Goal: Task Accomplishment & Management: Use online tool/utility

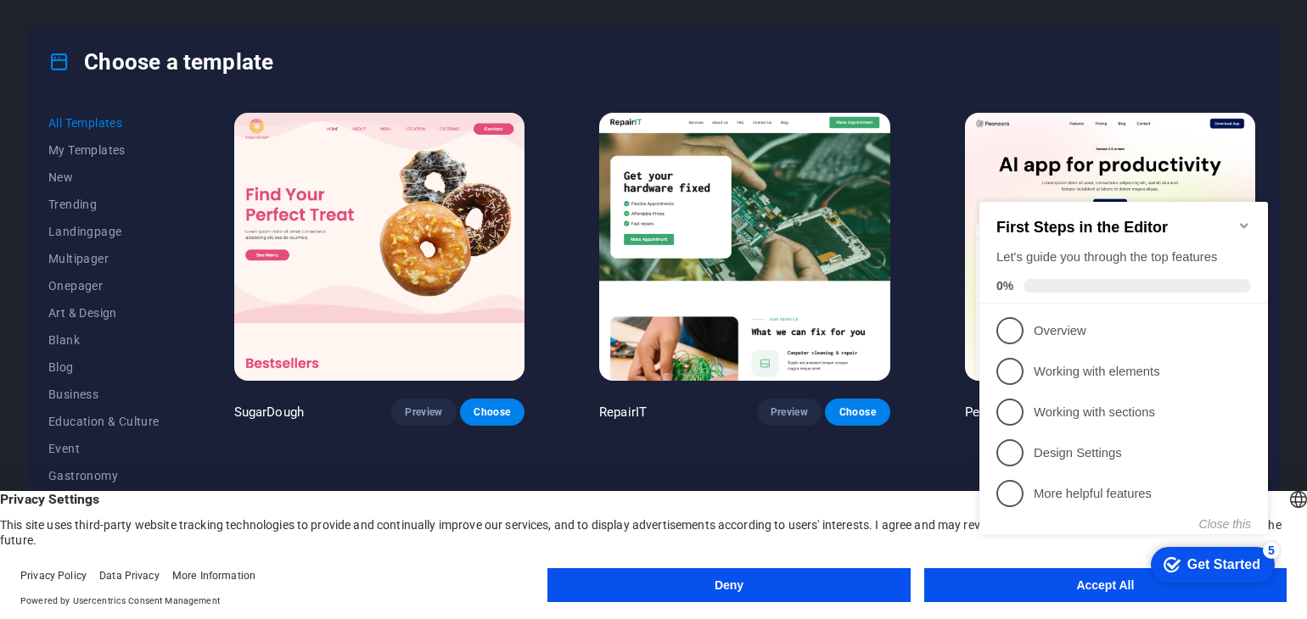
click div "checkmark Get Started 5 First Steps in the Editor Let's guide you through the t…"
click at [1221, 564] on div "Get Started" at bounding box center [1223, 564] width 73 height 15
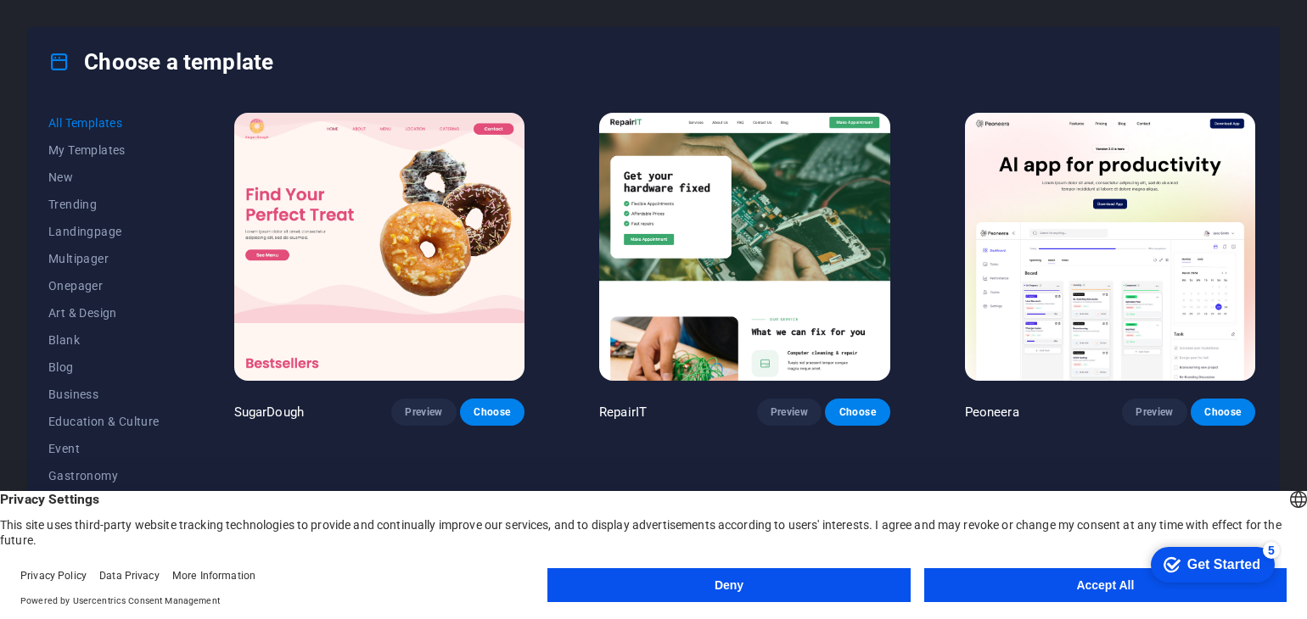
click at [1111, 595] on button "Accept All" at bounding box center [1105, 585] width 362 height 34
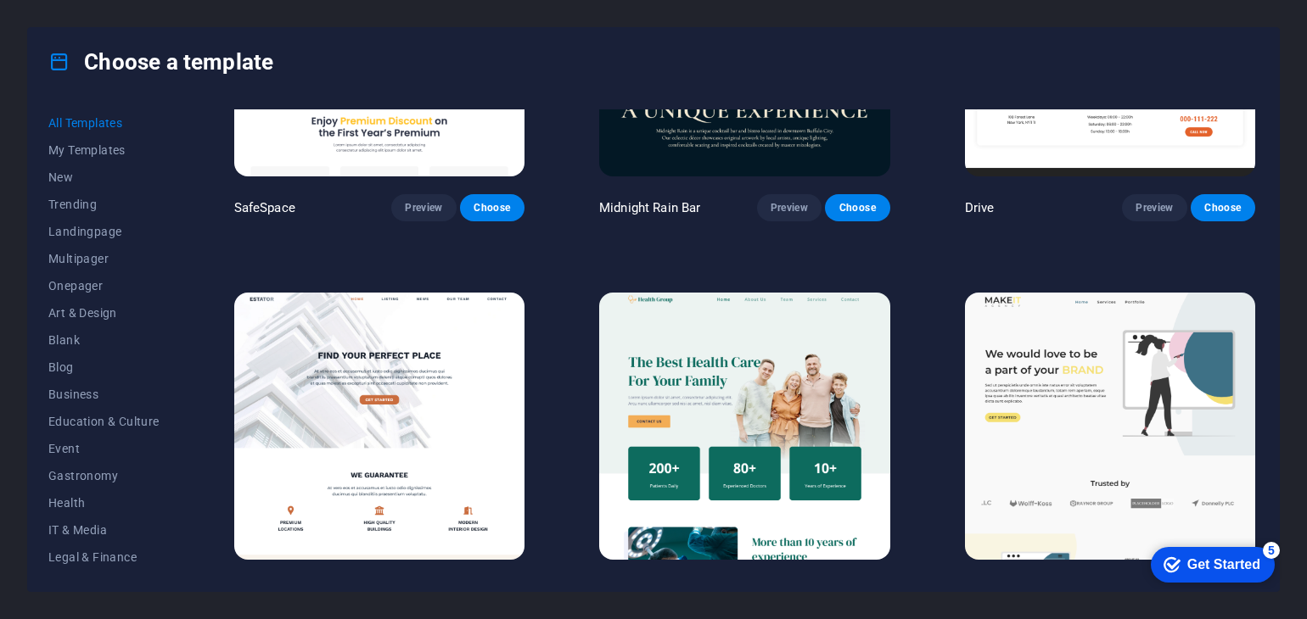
scroll to position [4046, 0]
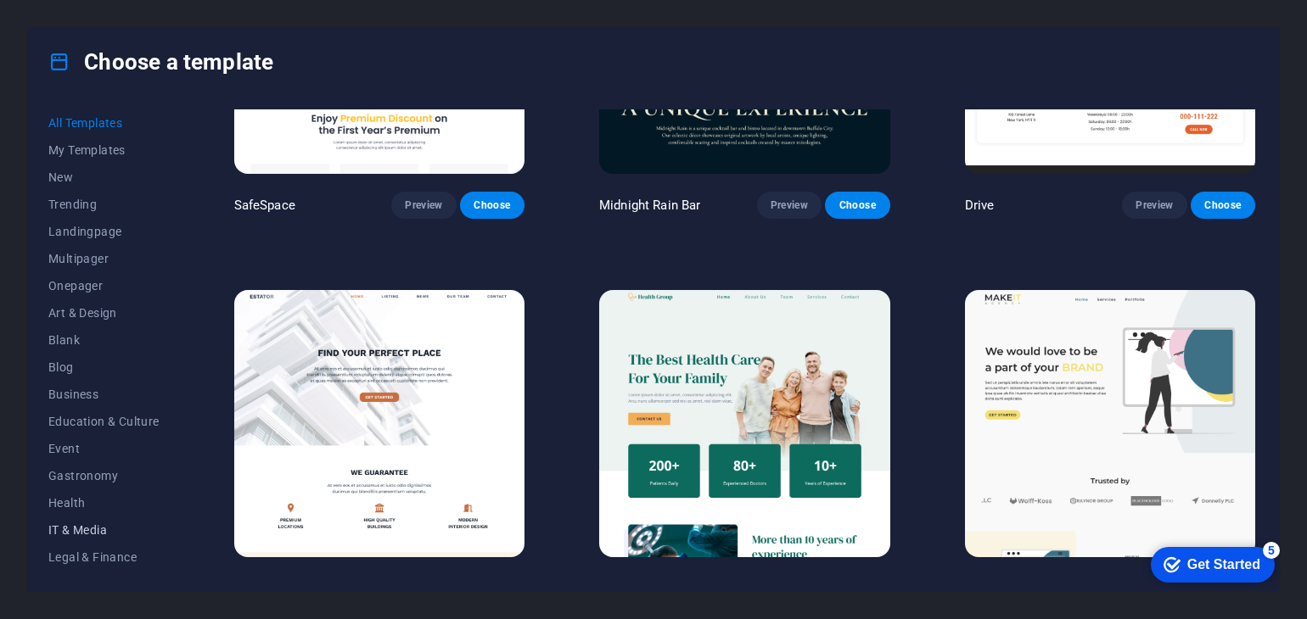
click at [90, 530] on span "IT & Media" at bounding box center [103, 530] width 111 height 14
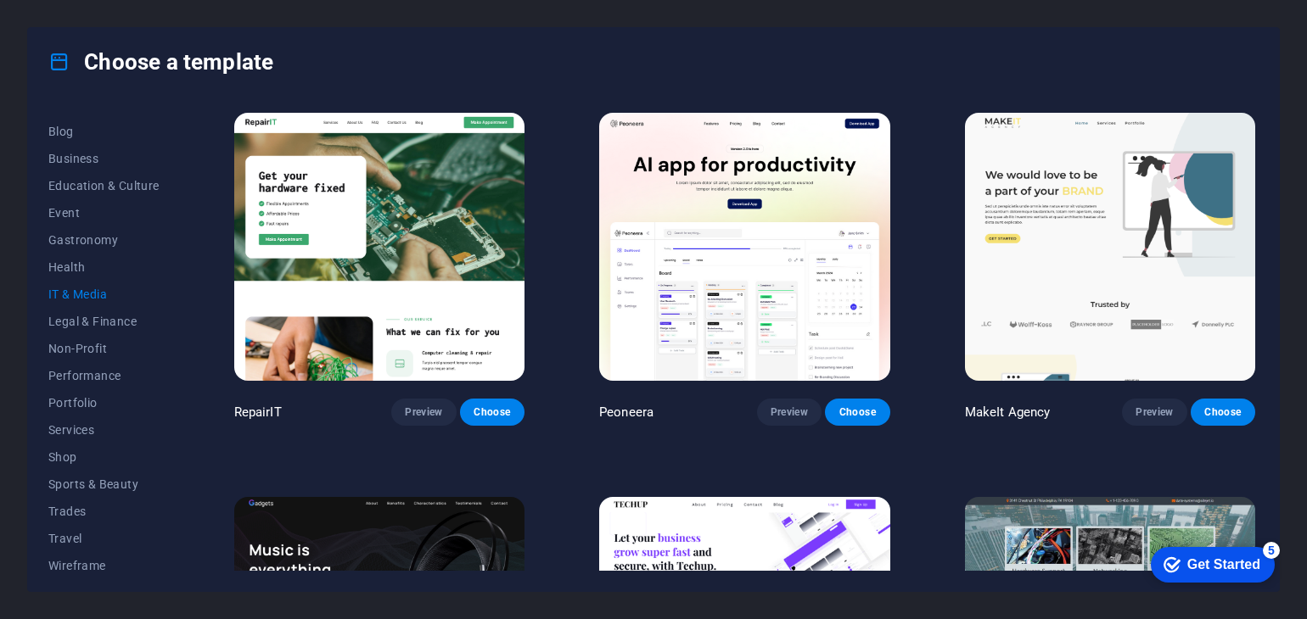
scroll to position [243, 0]
click at [187, 547] on div "All Templates My Templates New Trending Landingpage Multipager Onepager Art & D…" at bounding box center [653, 343] width 1251 height 495
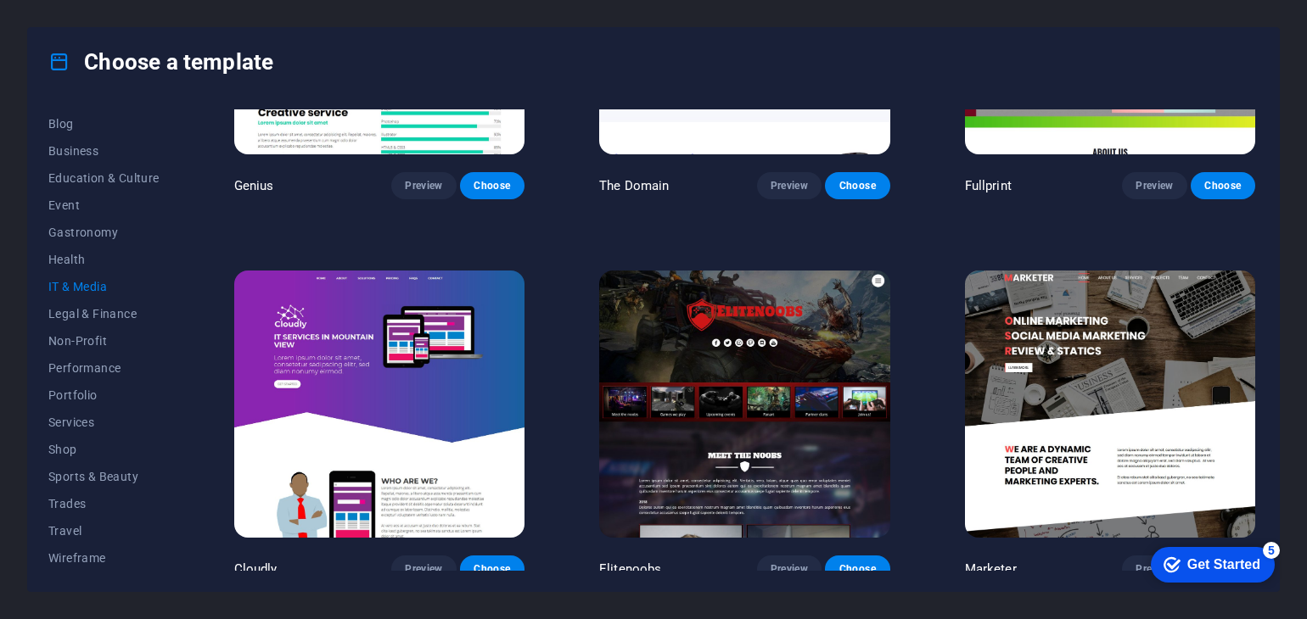
scroll to position [999, 0]
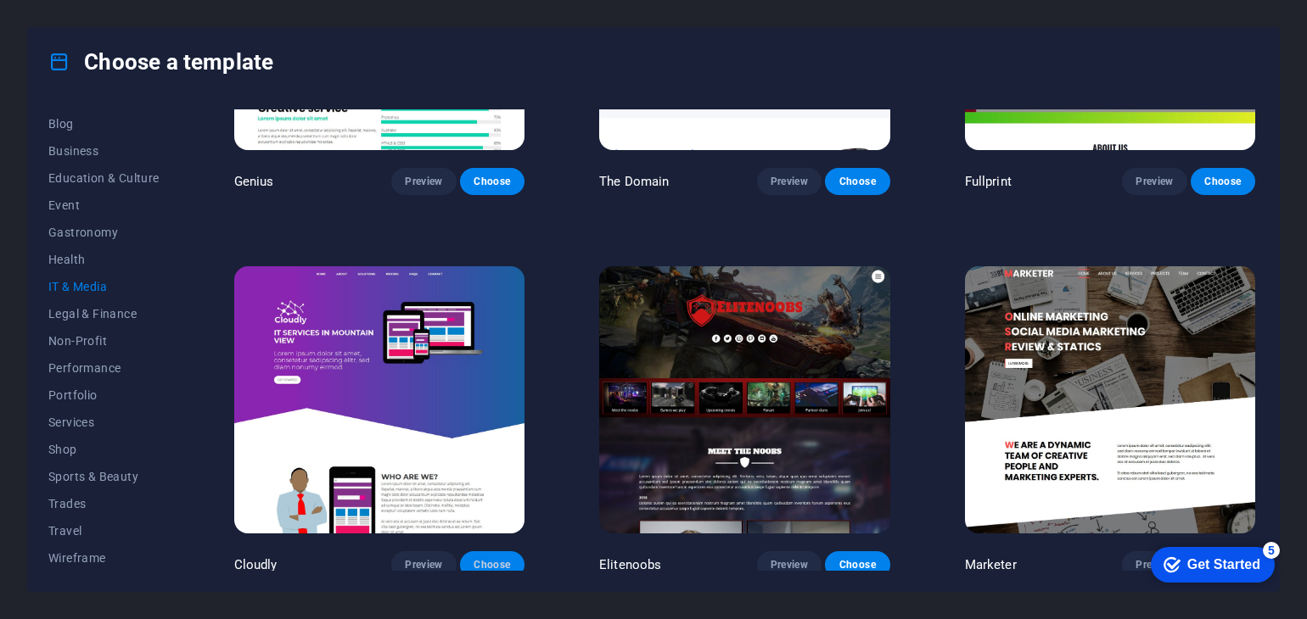
click at [508, 558] on span "Choose" at bounding box center [491, 565] width 37 height 14
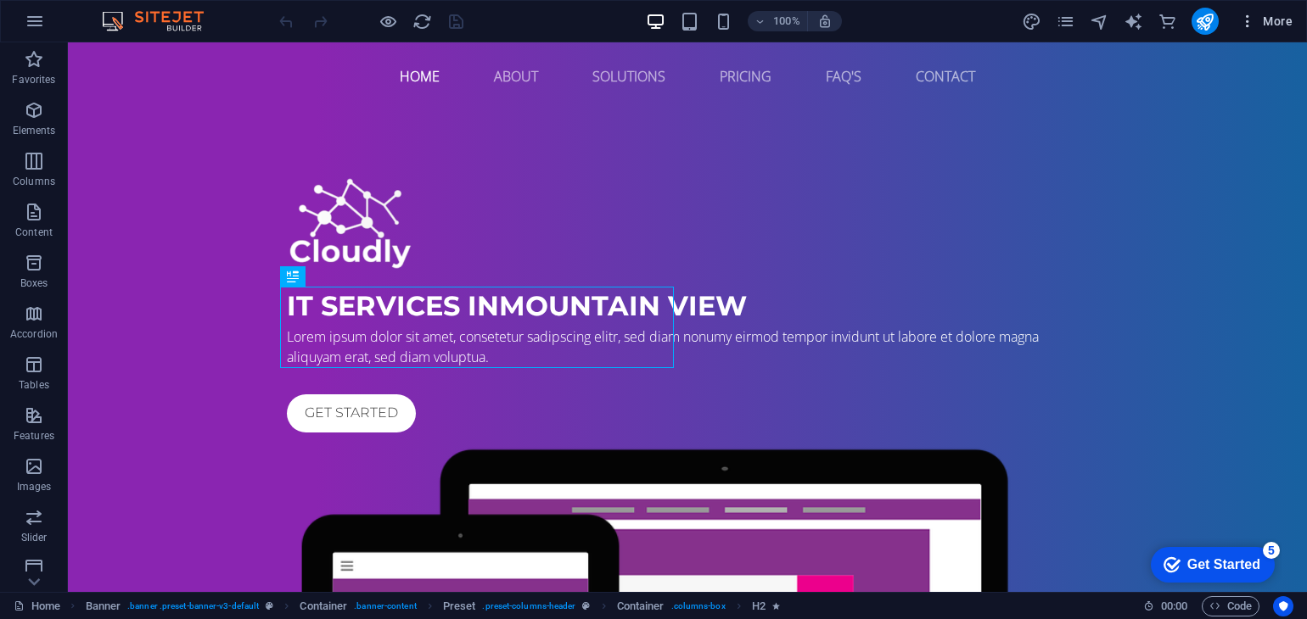
click at [1246, 21] on icon "button" at bounding box center [1247, 21] width 17 height 17
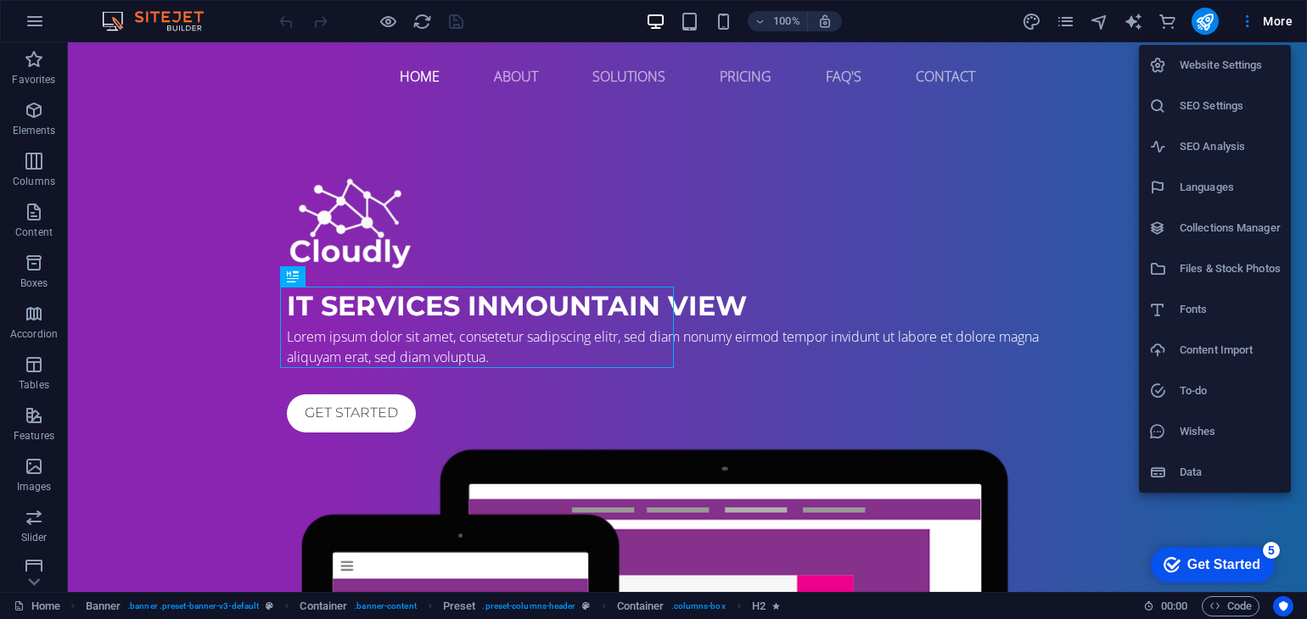
click at [1062, 99] on div at bounding box center [653, 309] width 1307 height 619
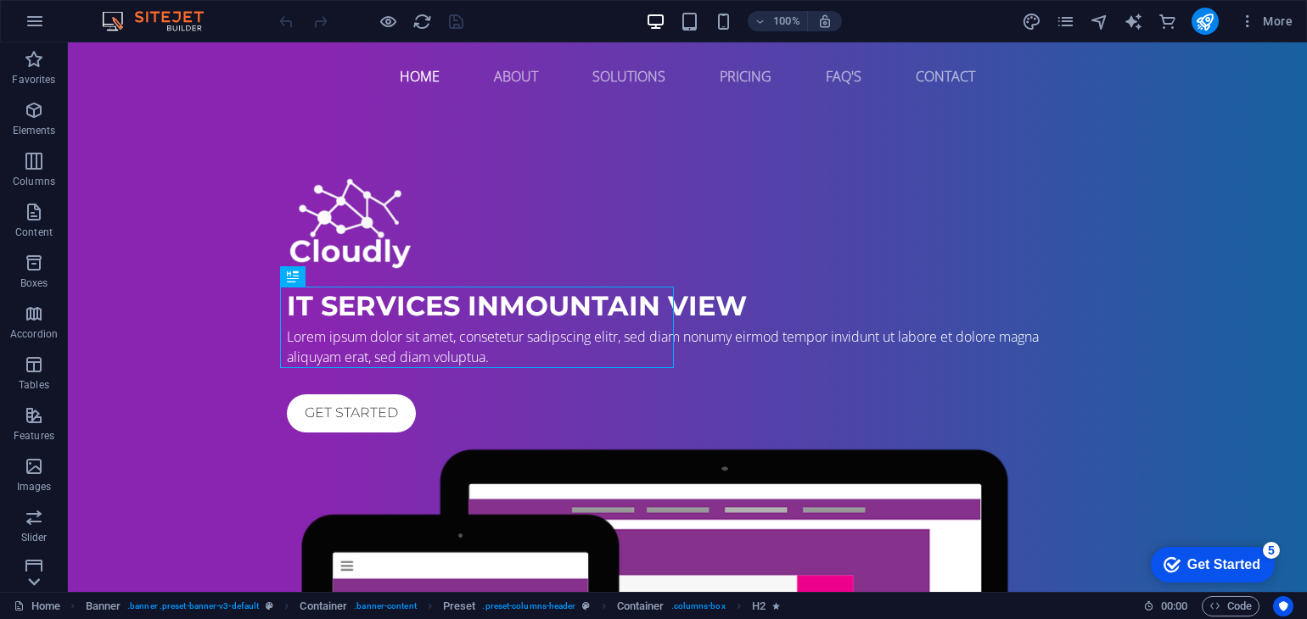
click at [35, 56] on icon at bounding box center [35, 52] width 12 height 8
click at [34, 27] on icon "button" at bounding box center [35, 21] width 20 height 20
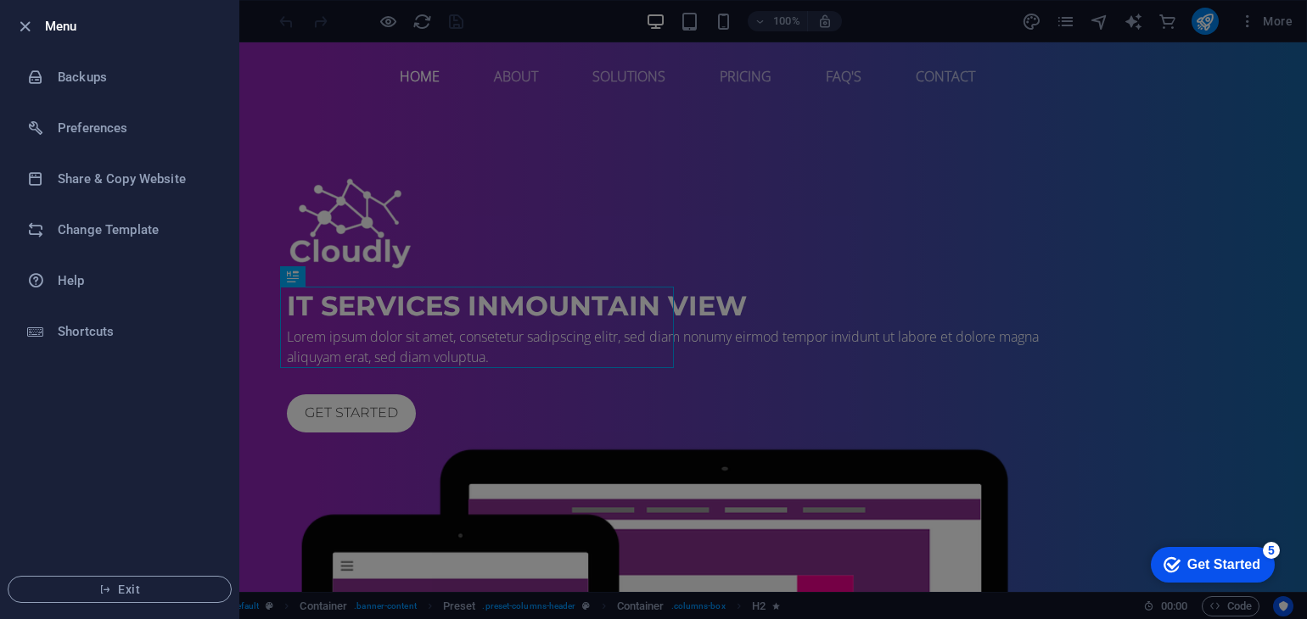
click at [310, 62] on div at bounding box center [653, 309] width 1307 height 619
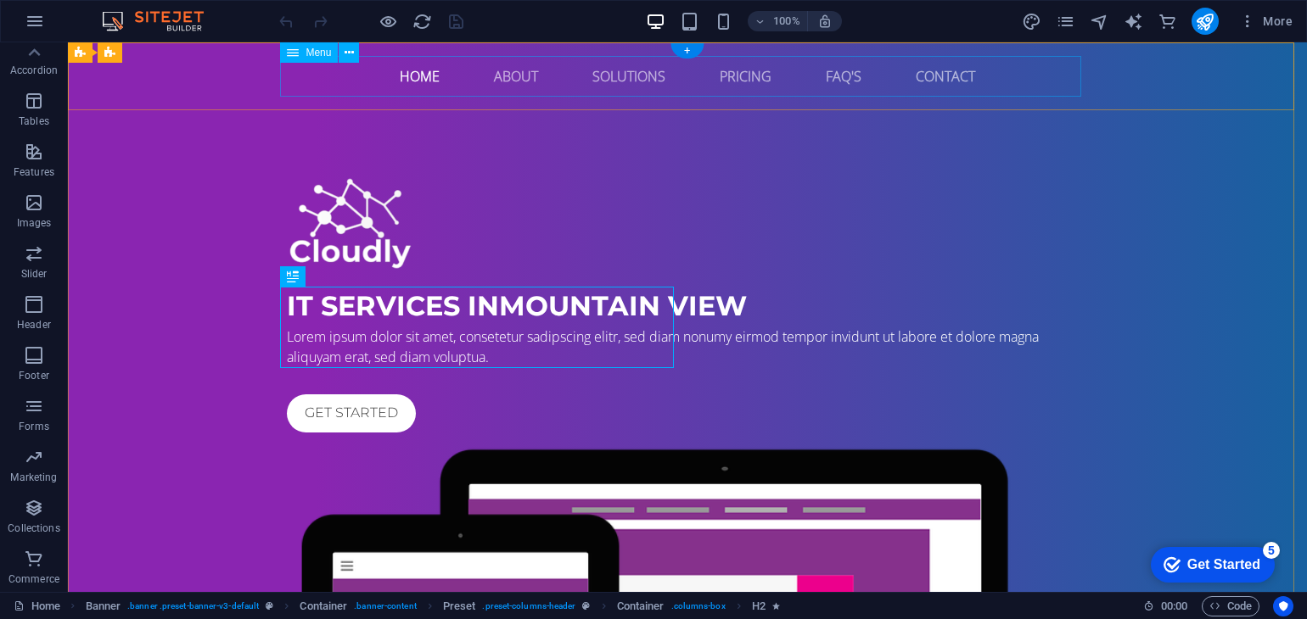
click at [515, 73] on nav "Home About Solutions Pricing FAQ's Contact" at bounding box center [687, 76] width 801 height 41
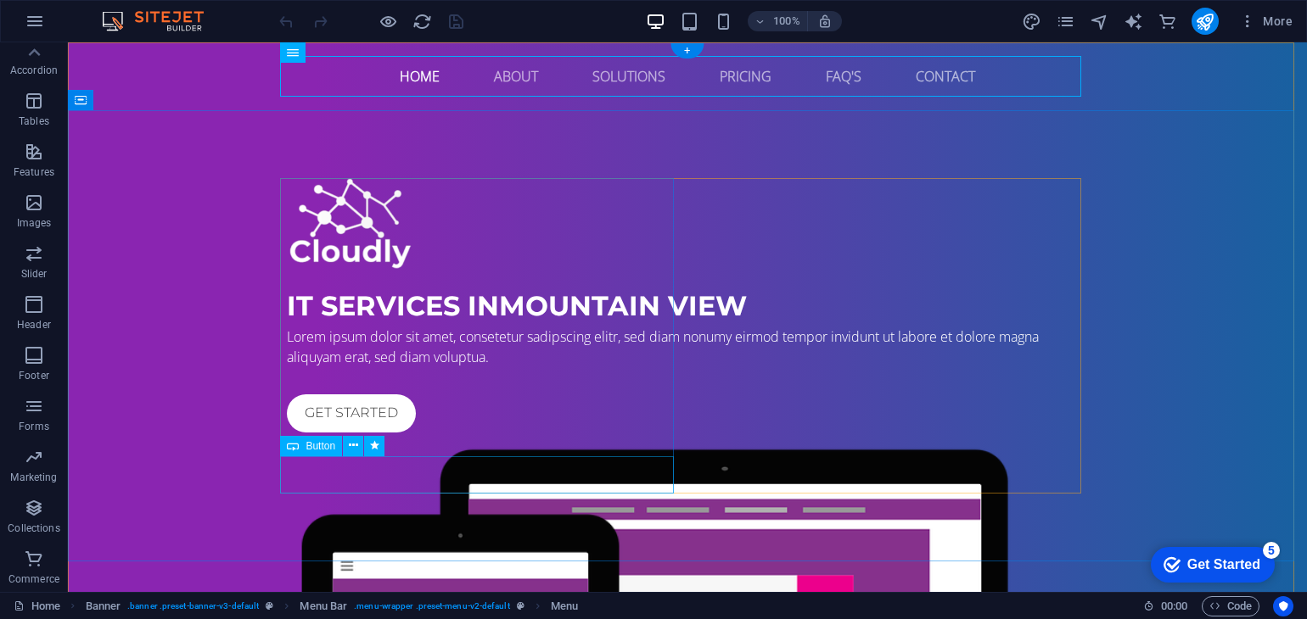
click at [344, 433] on div "Get started" at bounding box center [687, 414] width 801 height 38
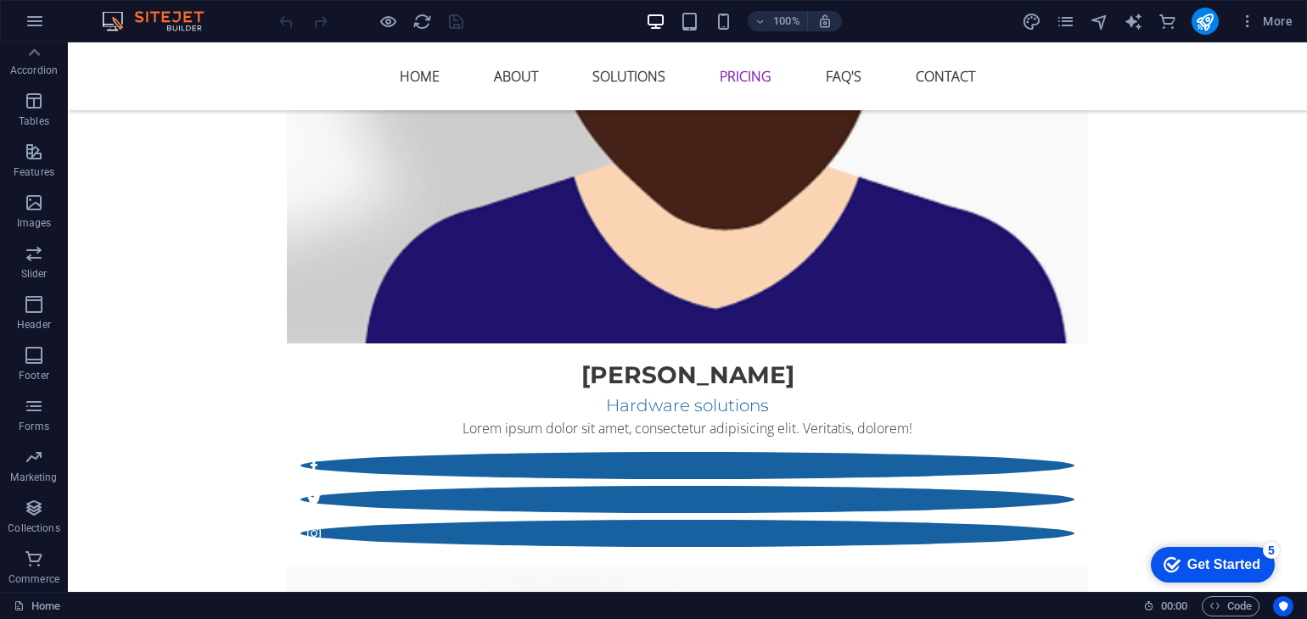
scroll to position [4067, 0]
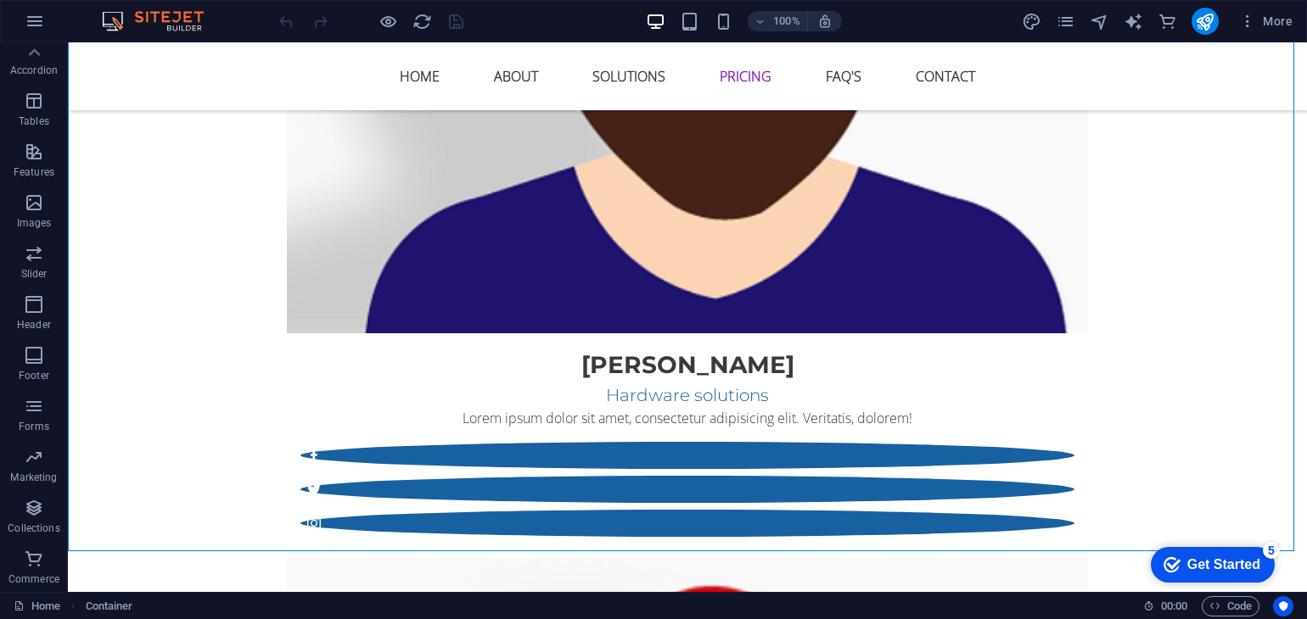
drag, startPoint x: 1290, startPoint y: 344, endPoint x: 1296, endPoint y: 380, distance: 37.1
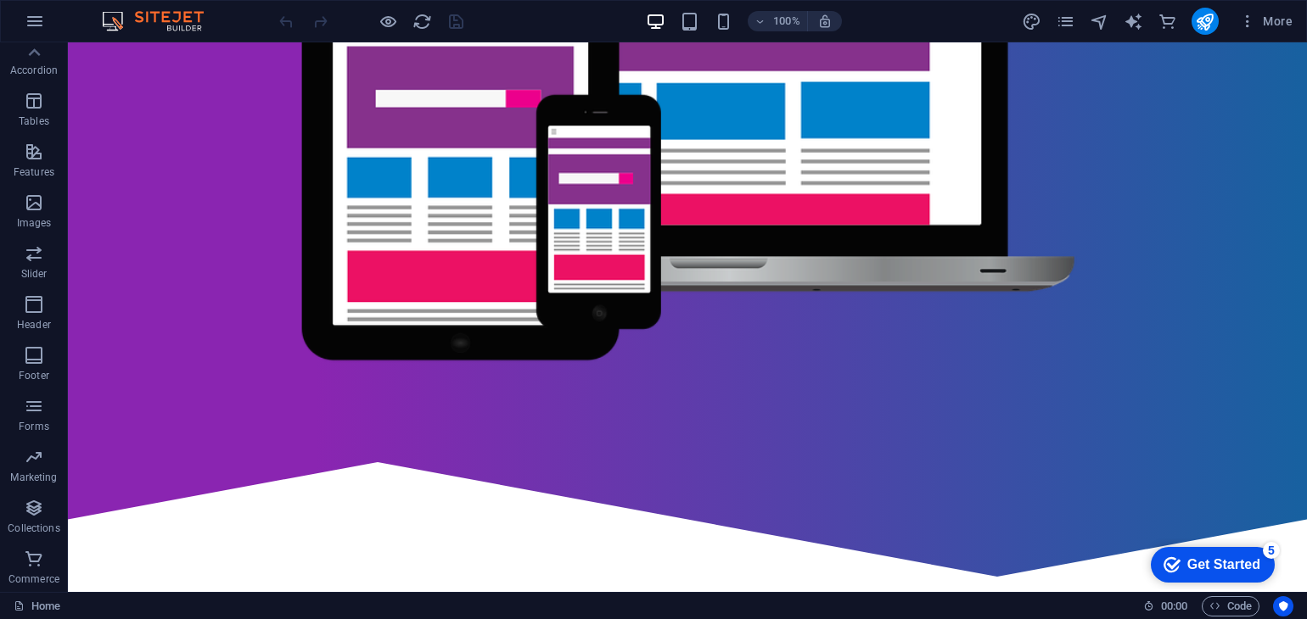
scroll to position [0, 0]
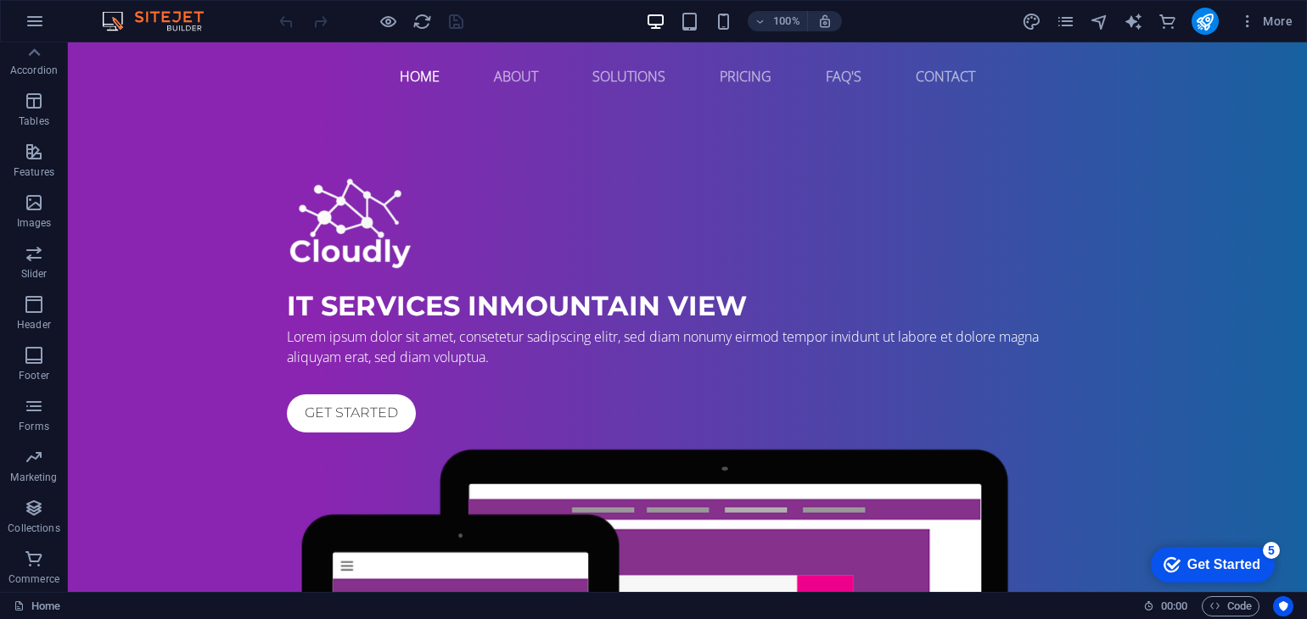
drag, startPoint x: 1303, startPoint y: 557, endPoint x: 1369, endPoint y: 76, distance: 486.4
click at [36, 438] on icon "button" at bounding box center [34, 433] width 20 height 20
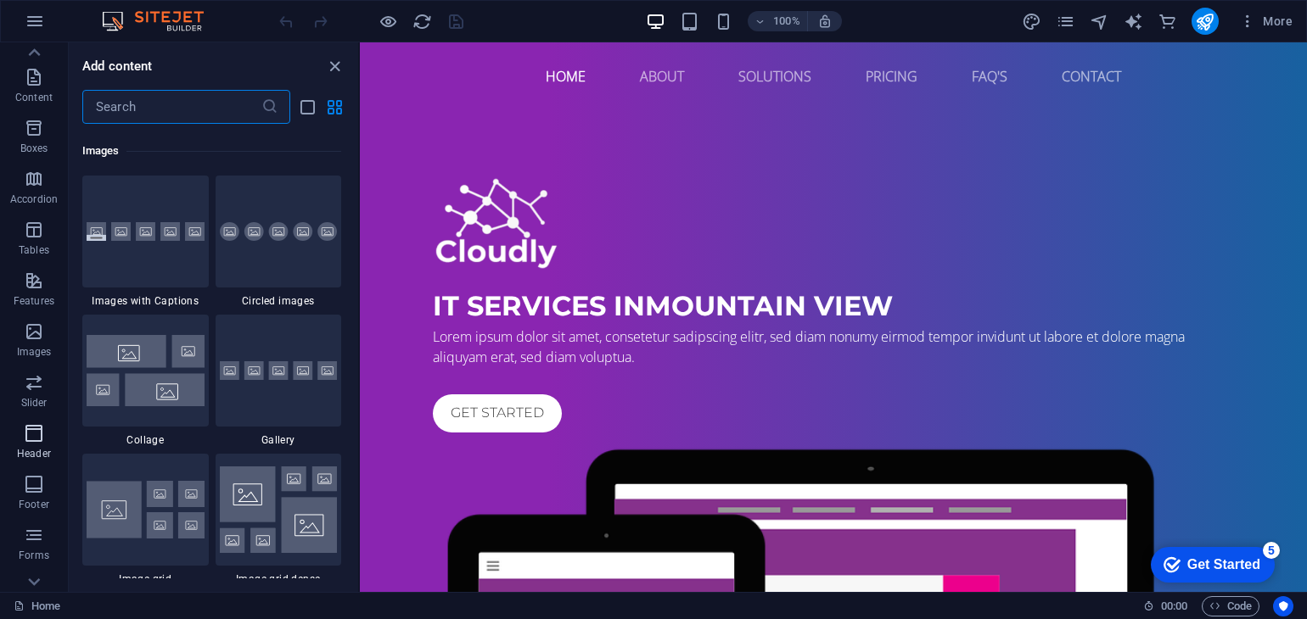
scroll to position [10216, 0]
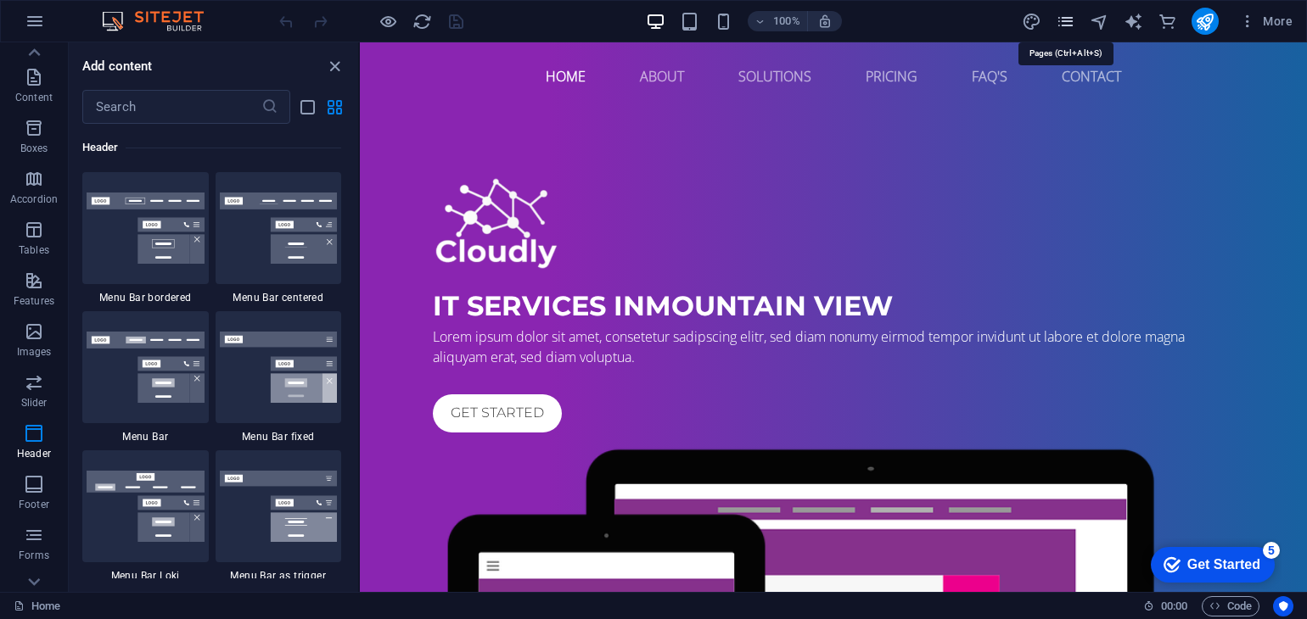
click at [1064, 15] on icon "pages" at bounding box center [1065, 22] width 20 height 20
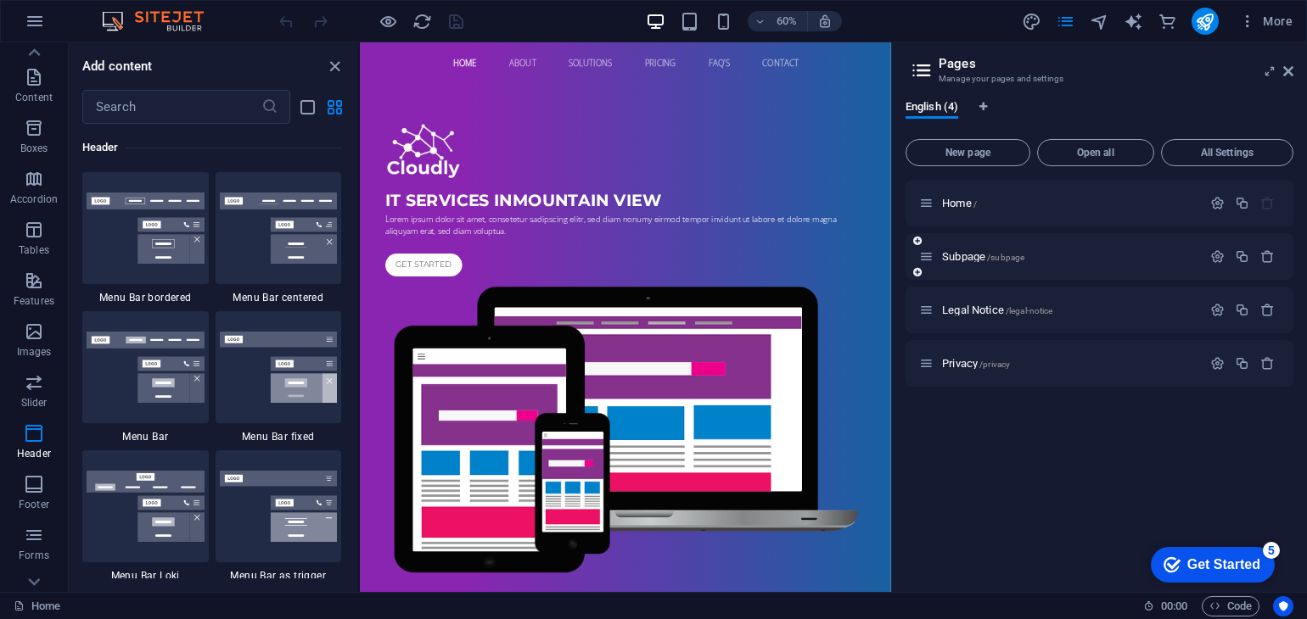
click at [1106, 247] on div "Subpage /subpage" at bounding box center [1060, 257] width 283 height 20
click at [1218, 255] on icon "button" at bounding box center [1217, 256] width 14 height 14
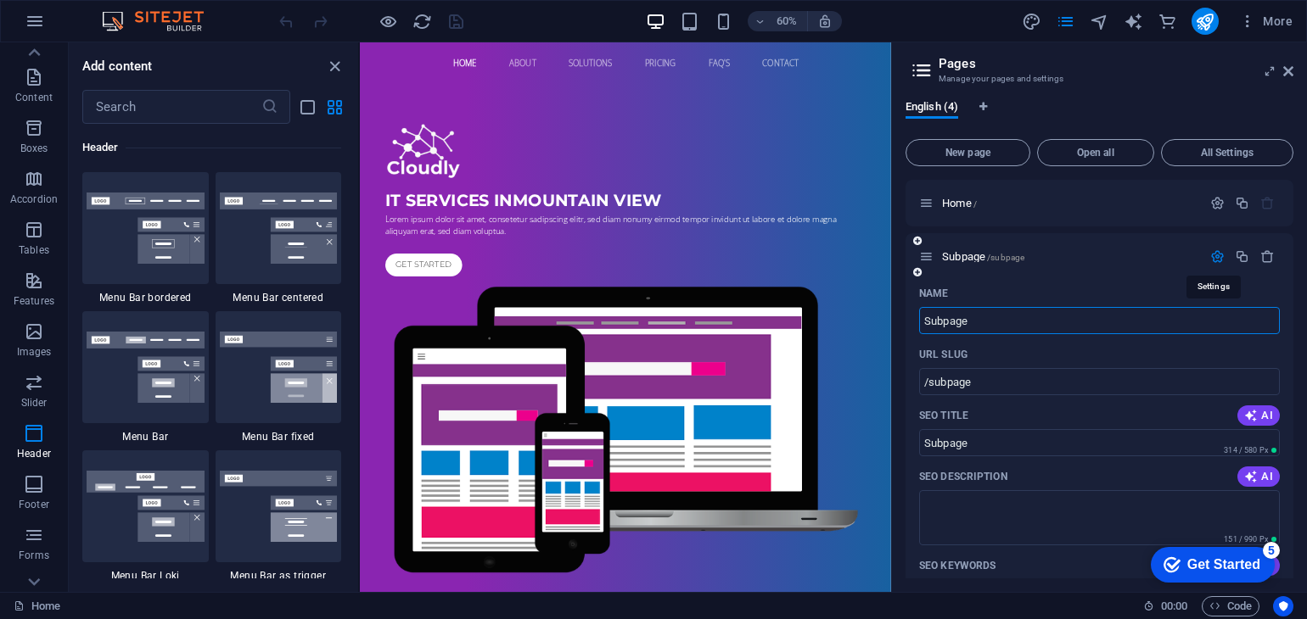
click at [1218, 256] on icon "button" at bounding box center [1217, 256] width 14 height 14
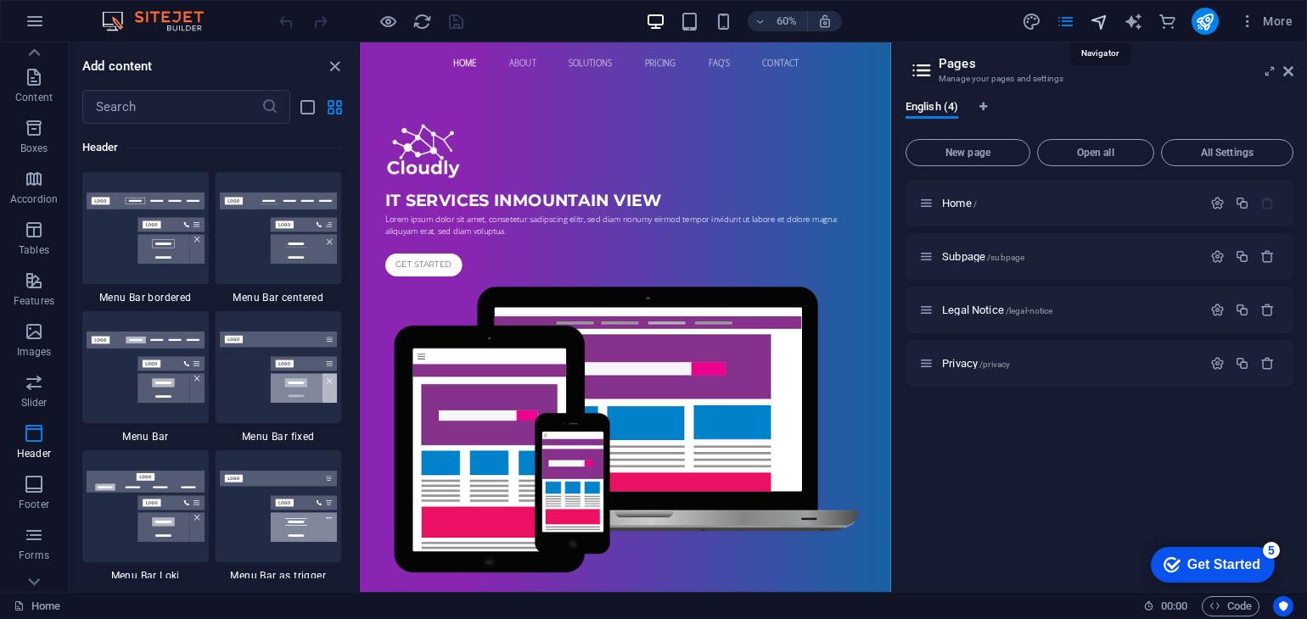
click at [1099, 21] on icon "navigator" at bounding box center [1099, 22] width 20 height 20
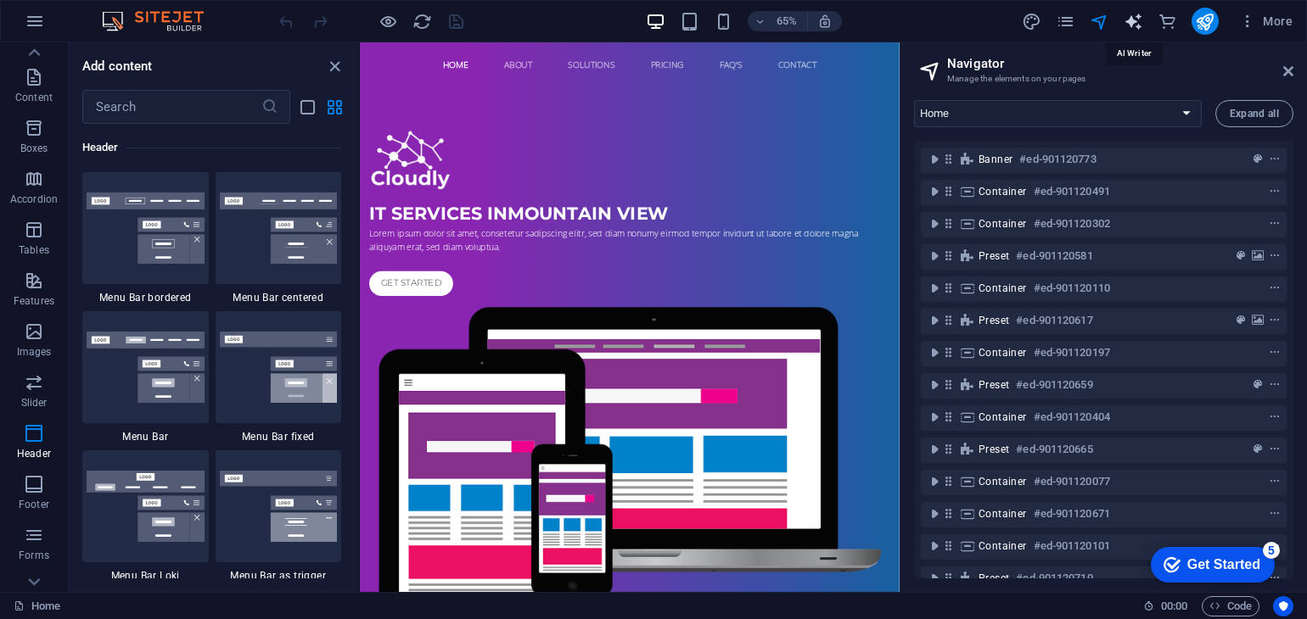
click at [1133, 25] on icon "text_generator" at bounding box center [1133, 22] width 20 height 20
select select "English"
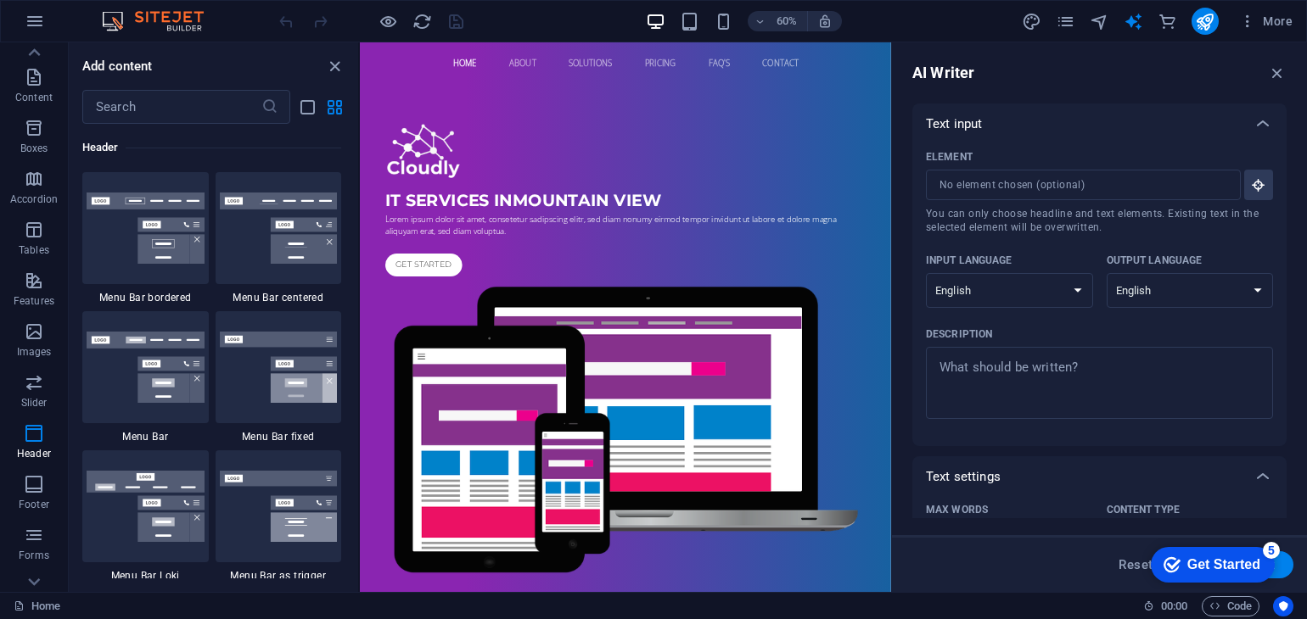
drag, startPoint x: 1287, startPoint y: 185, endPoint x: 1268, endPoint y: 238, distance: 56.6
click at [1268, 238] on div "AI Writer Text input Element ​ You can only choose headline and text elements. …" at bounding box center [1099, 317] width 415 height 550
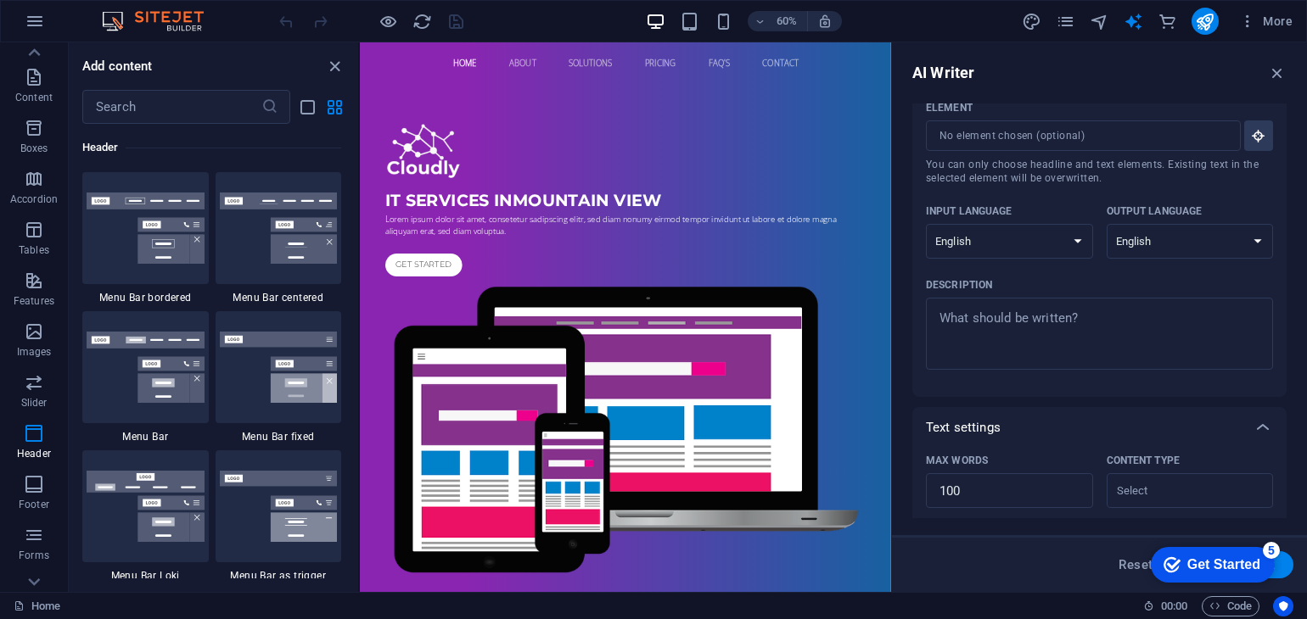
scroll to position [0, 0]
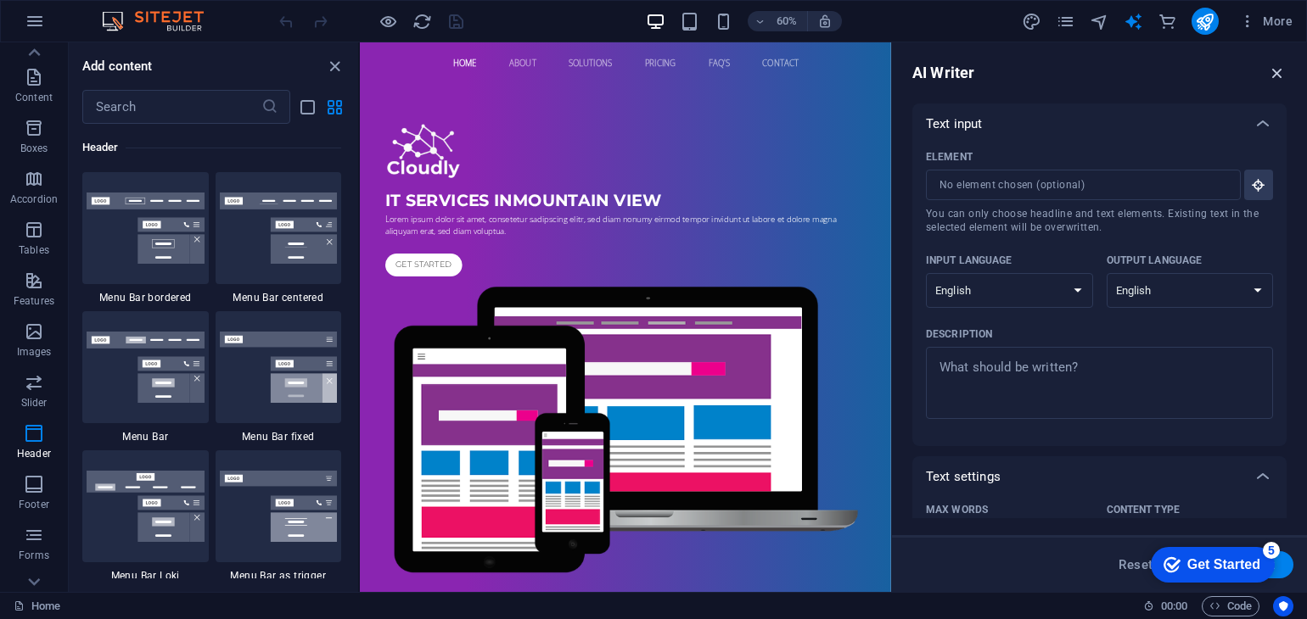
click at [1279, 65] on icon "button" at bounding box center [1276, 73] width 19 height 19
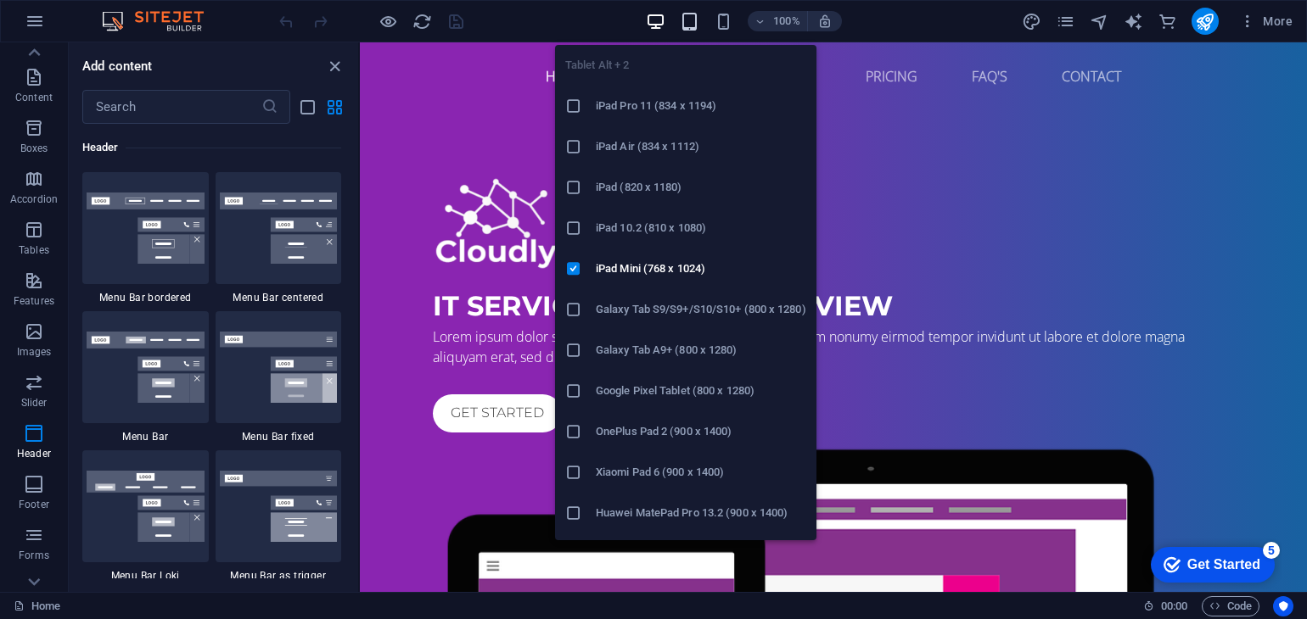
click at [685, 21] on icon "button" at bounding box center [690, 22] width 20 height 20
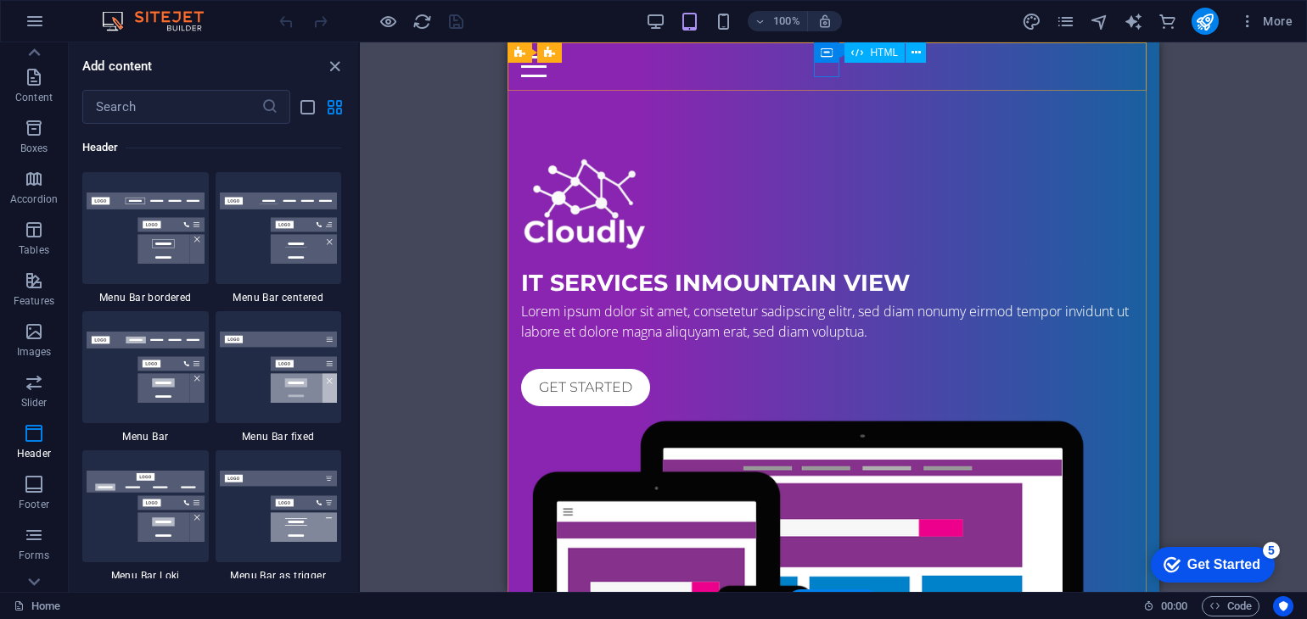
click at [829, 69] on div at bounding box center [833, 66] width 624 height 21
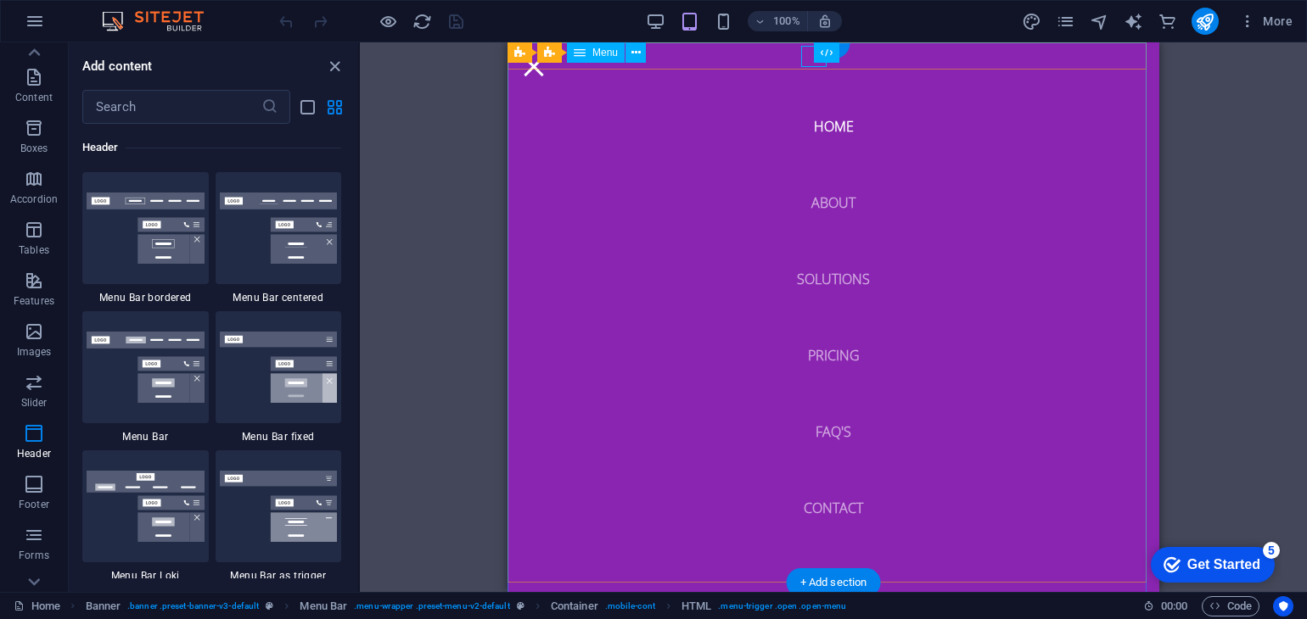
click at [826, 123] on nav "Home About Solutions Pricing FAQ's Contact" at bounding box center [833, 317] width 652 height 550
click at [830, 200] on nav "Home About Solutions Pricing FAQ's Contact" at bounding box center [833, 317] width 652 height 550
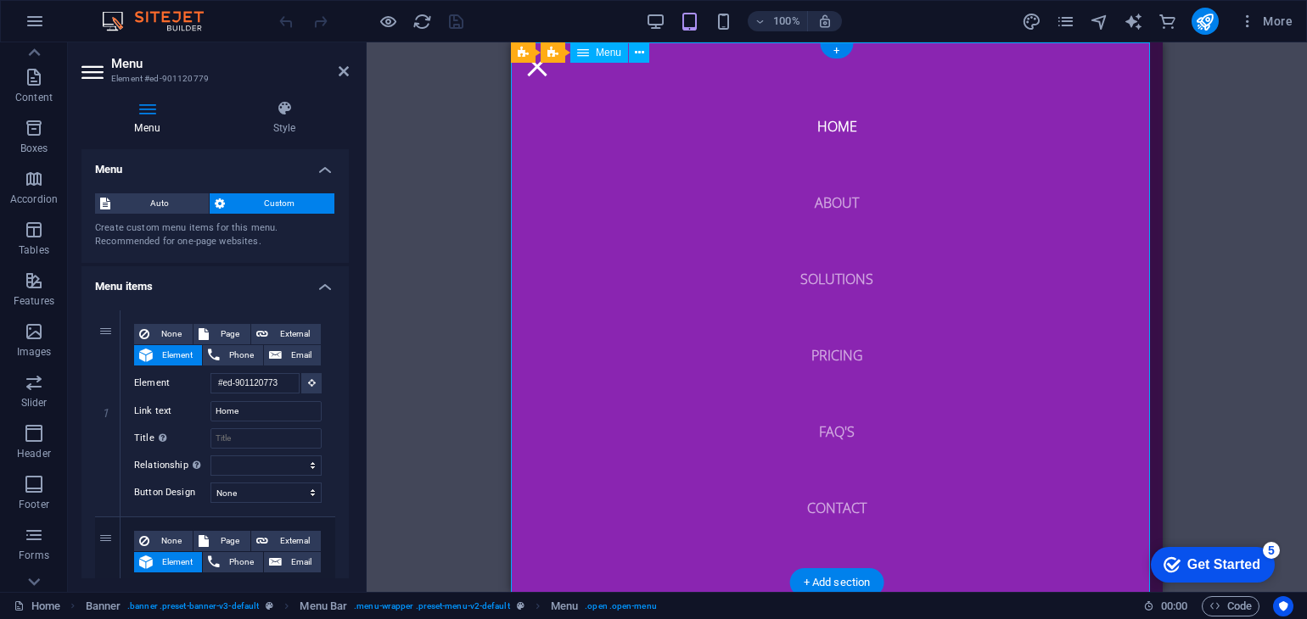
click at [831, 282] on nav "Home About Solutions Pricing FAQ's Contact" at bounding box center [837, 317] width 652 height 550
click at [831, 361] on nav "Home About Solutions Pricing FAQ's Contact" at bounding box center [837, 317] width 652 height 550
click at [33, 16] on icon "button" at bounding box center [35, 21] width 20 height 20
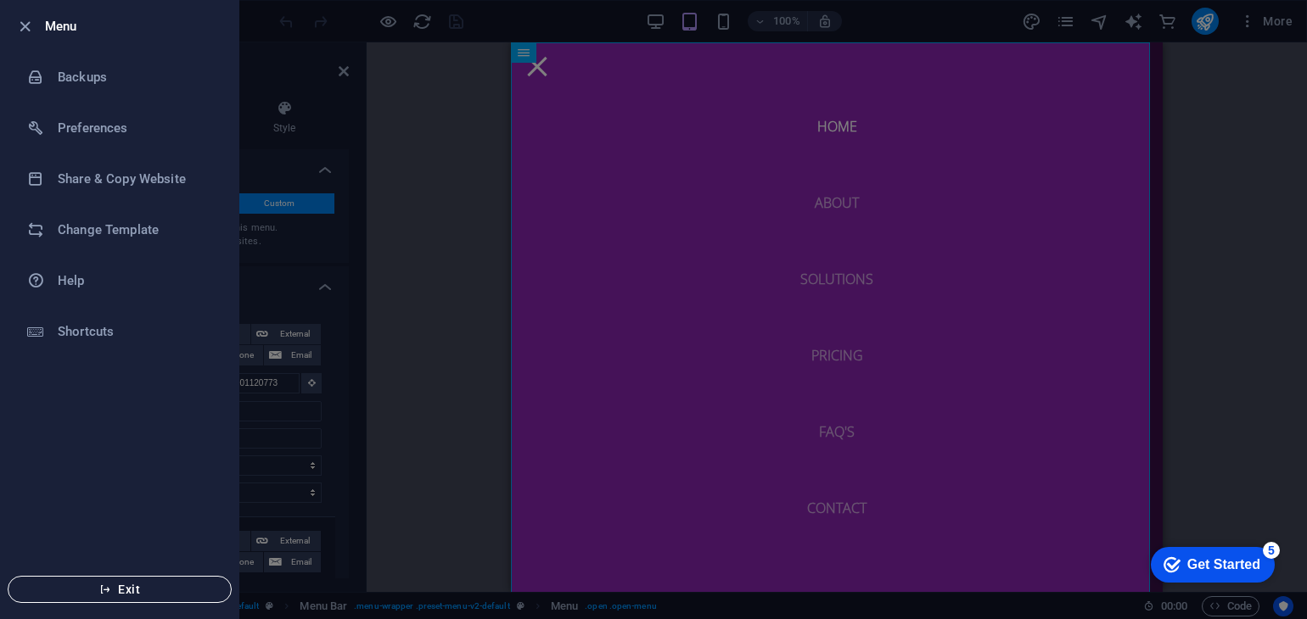
click at [164, 587] on span "Exit" at bounding box center [119, 590] width 195 height 14
